Goal: Information Seeking & Learning: Learn about a topic

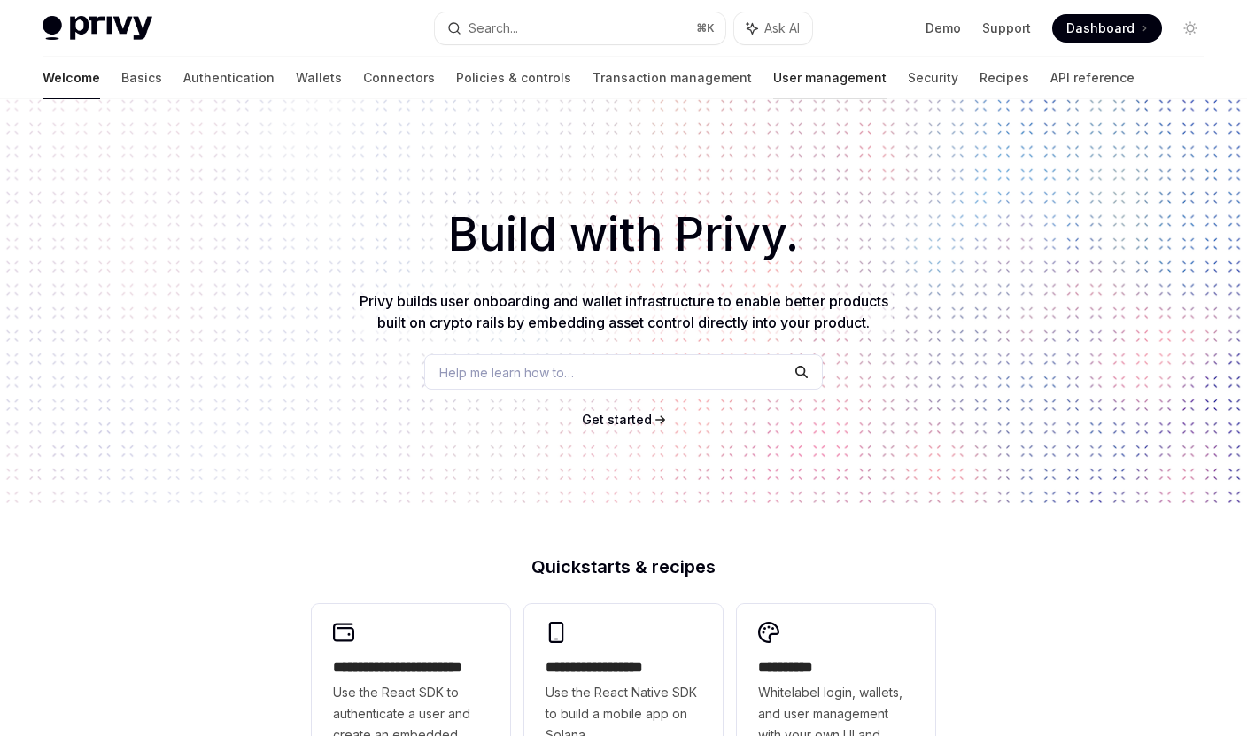
click at [773, 76] on link "User management" at bounding box center [829, 78] width 113 height 43
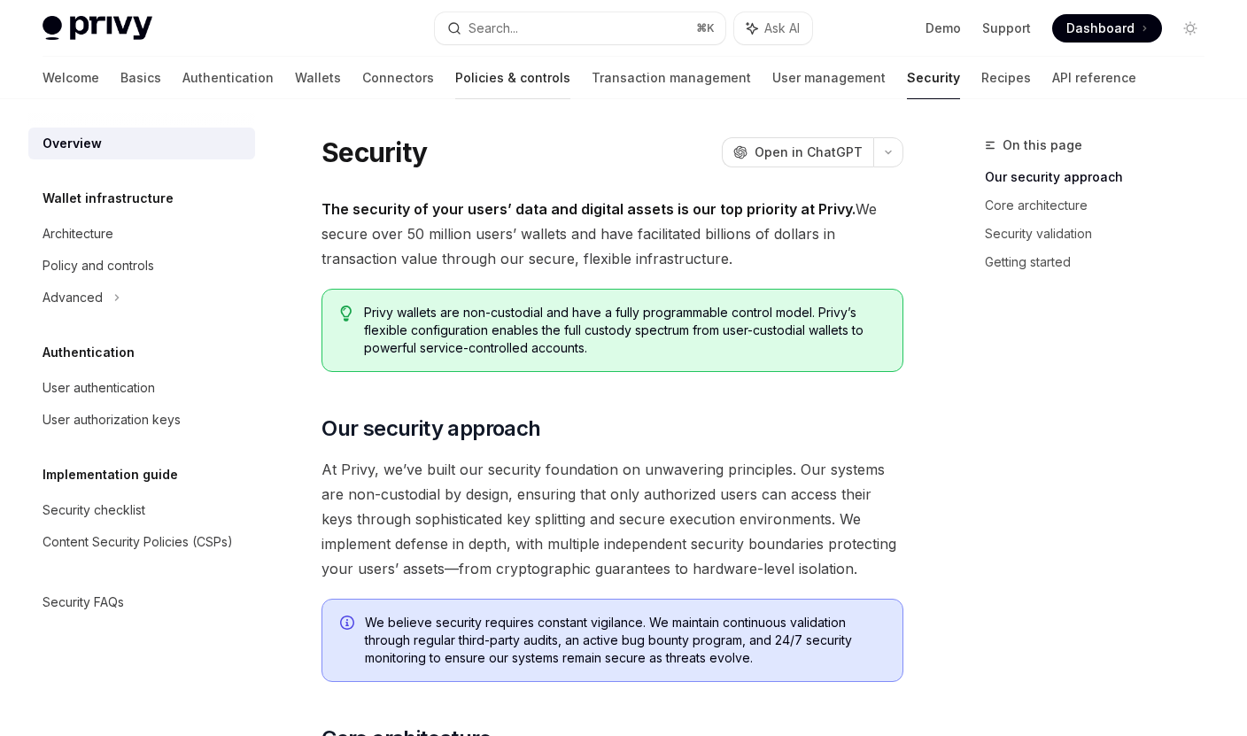
click at [455, 72] on link "Policies & controls" at bounding box center [512, 78] width 115 height 43
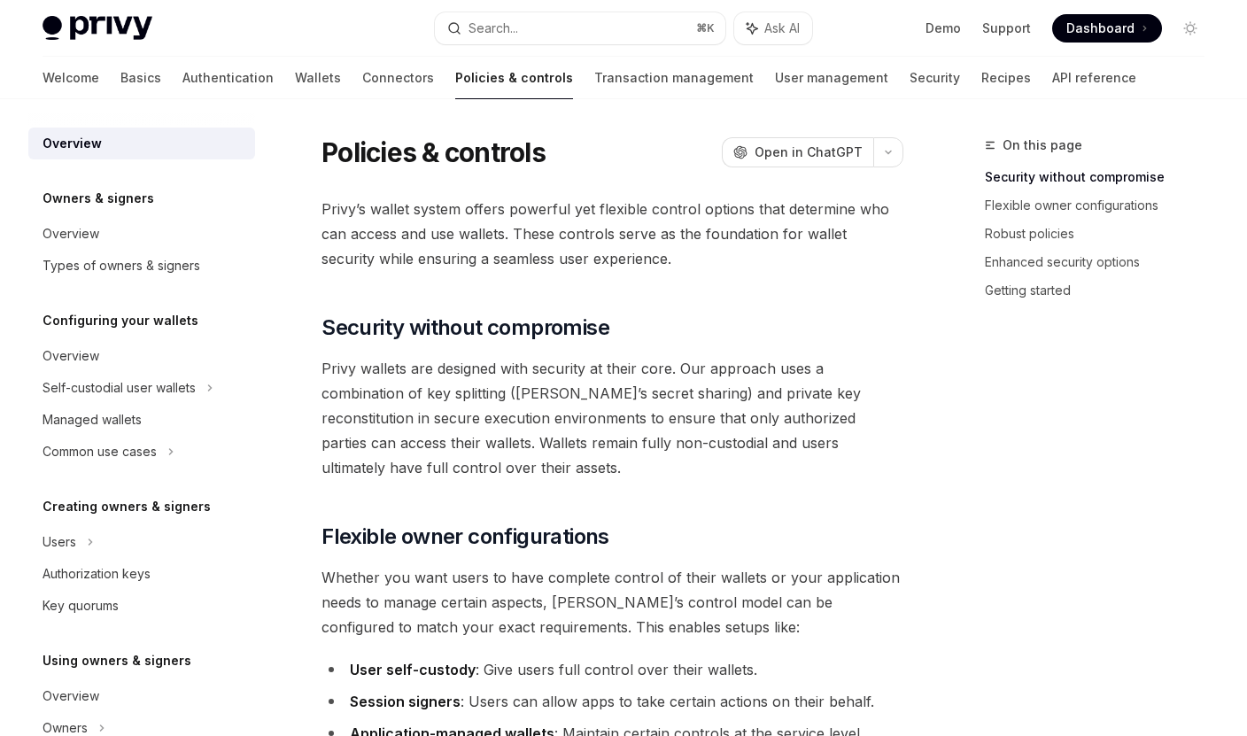
click at [113, 20] on img at bounding box center [98, 28] width 110 height 25
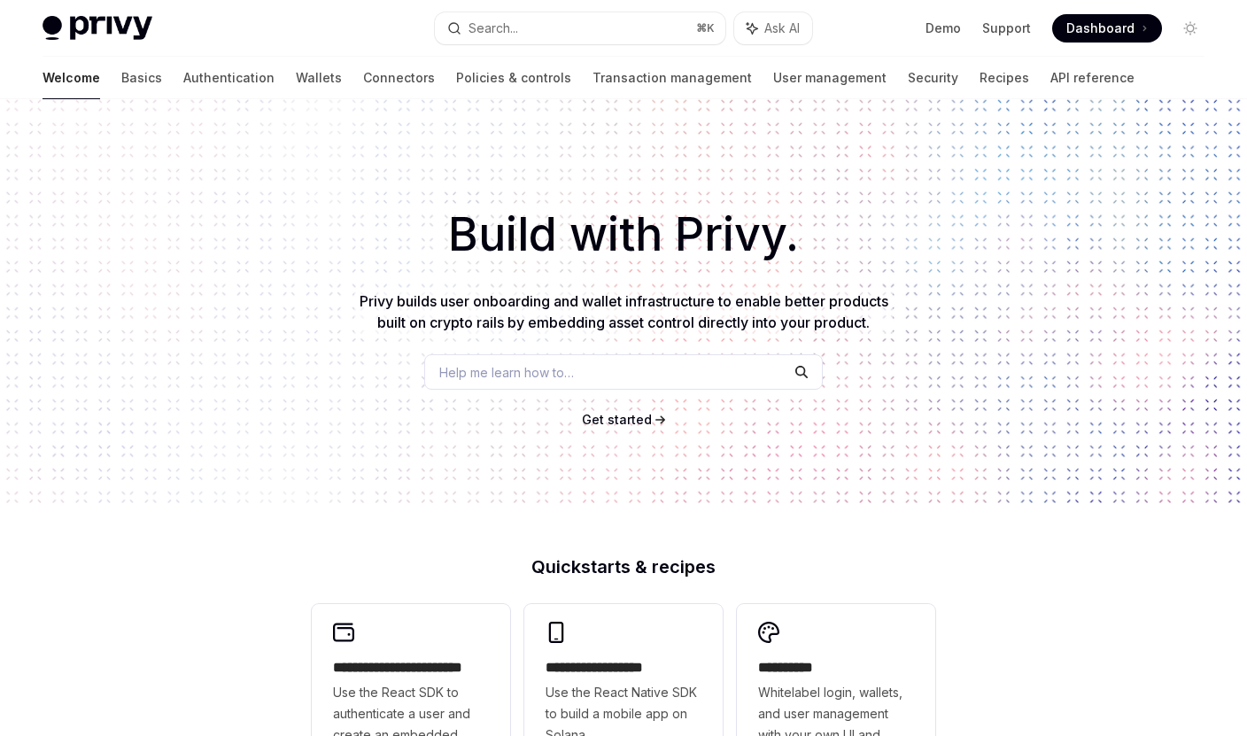
type textarea "*"
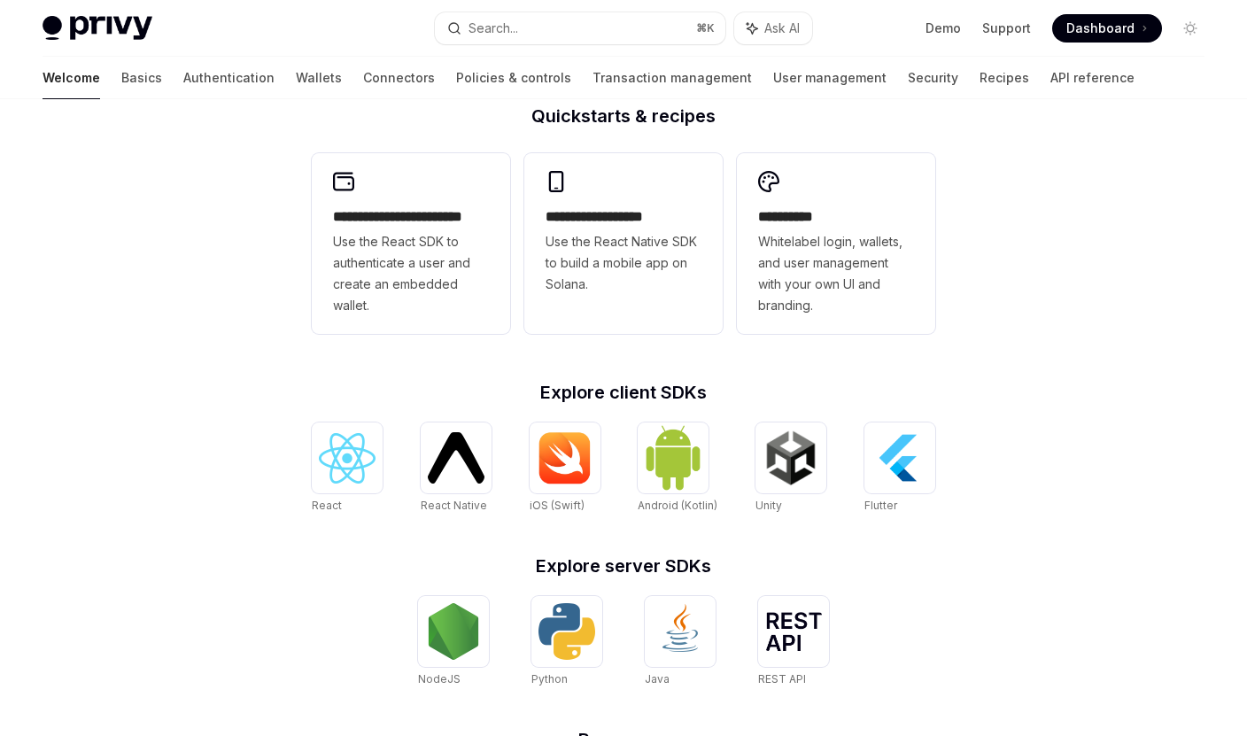
scroll to position [672, 0]
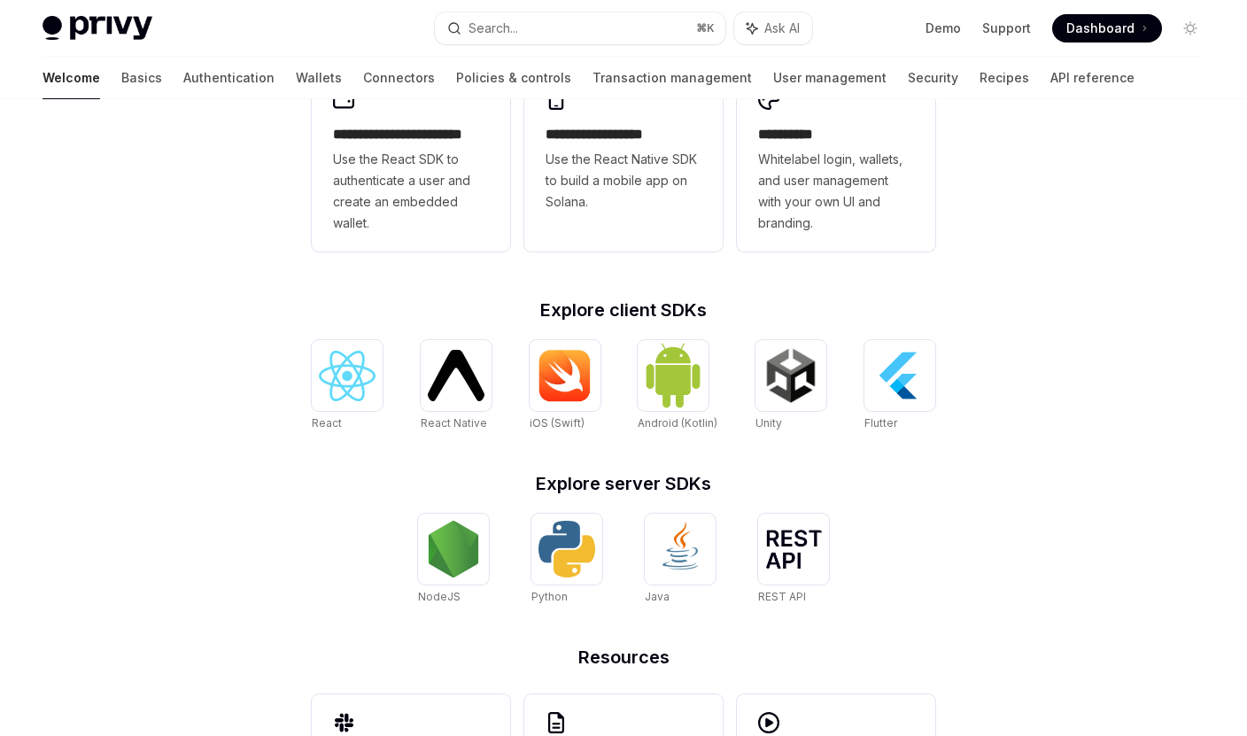
scroll to position [672, 0]
